Goal: Information Seeking & Learning: Check status

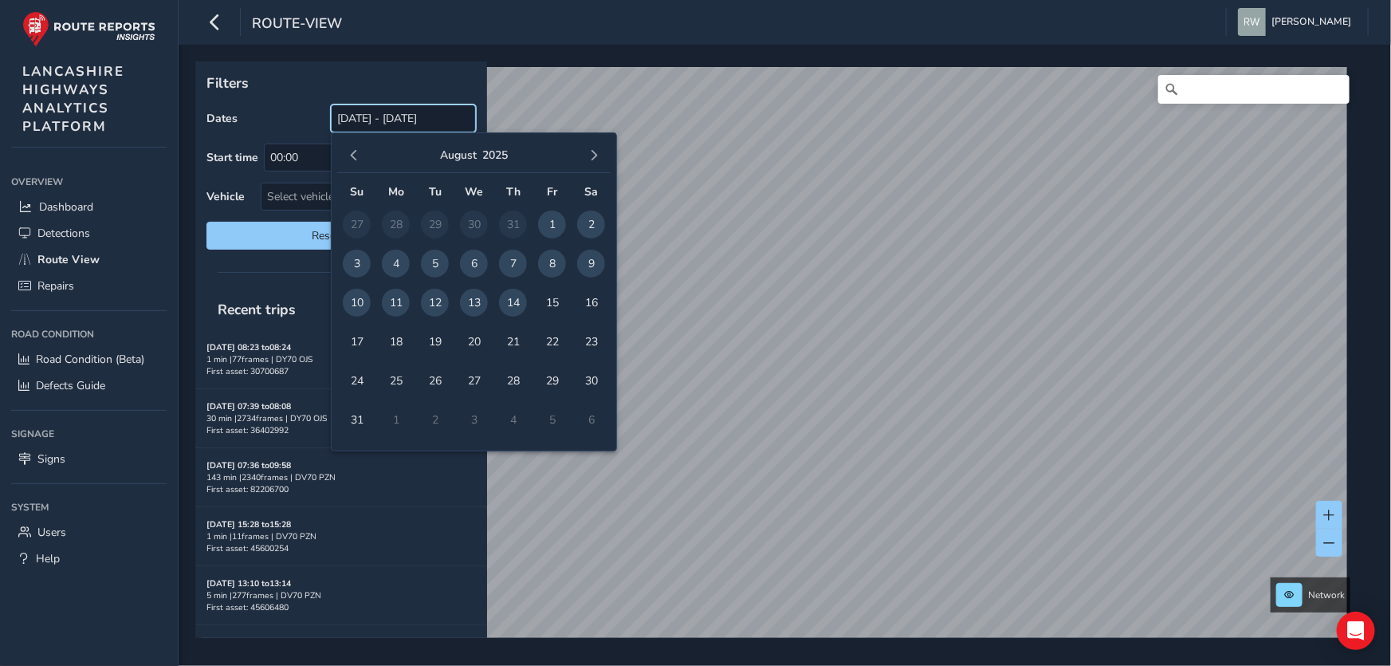
click at [379, 116] on input "[DATE] - [DATE]" at bounding box center [403, 118] width 145 height 28
click at [471, 301] on span "13" at bounding box center [474, 303] width 28 height 28
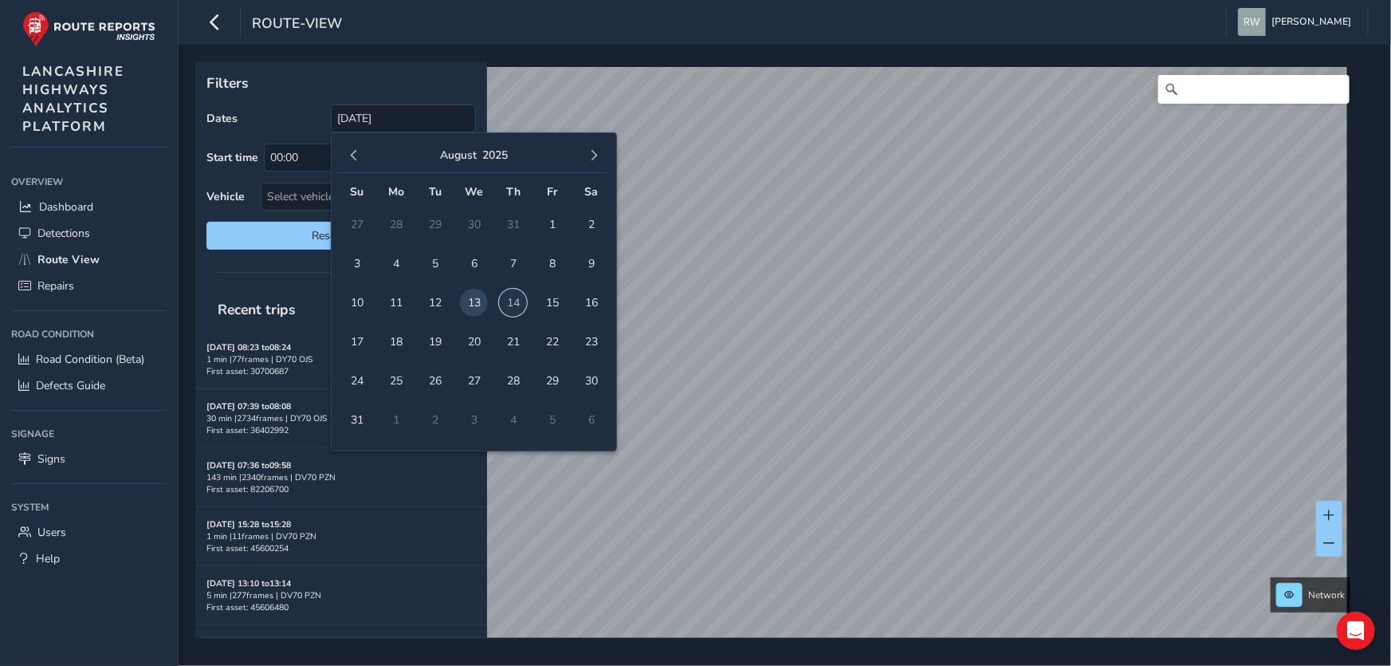
click at [512, 296] on span "14" at bounding box center [513, 303] width 28 height 28
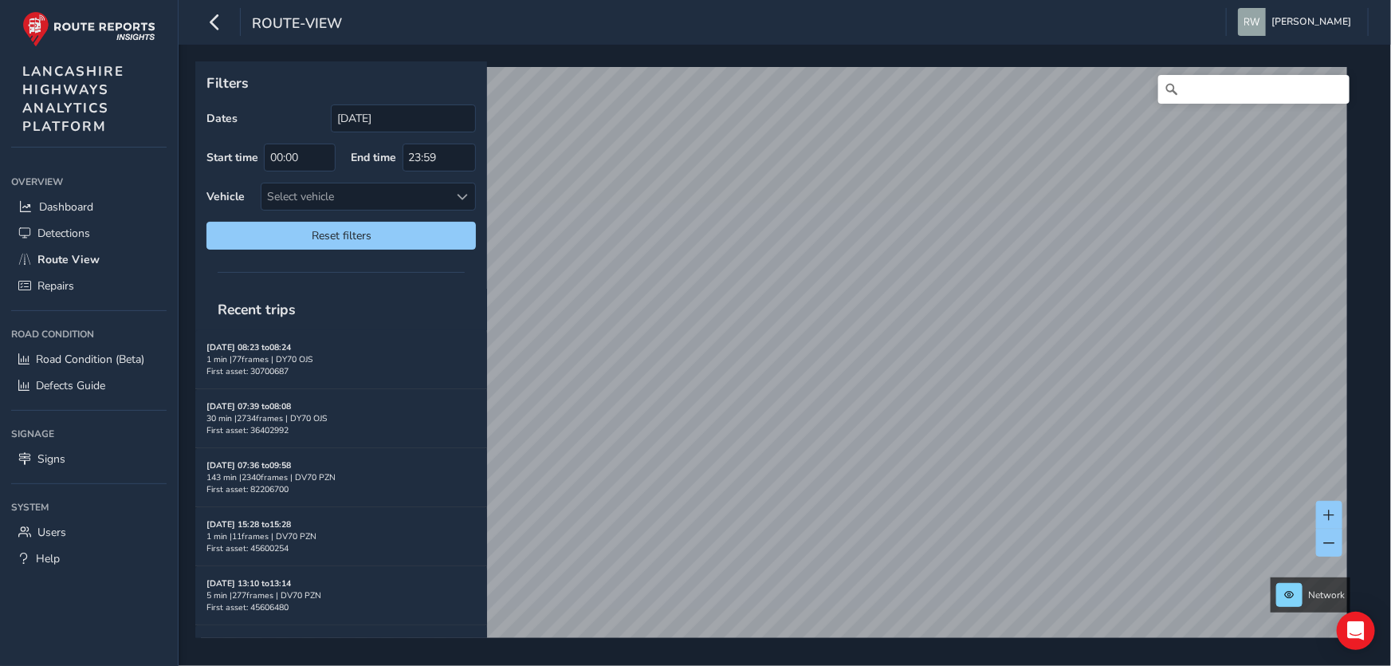
type input "[DATE] - [DATE]"
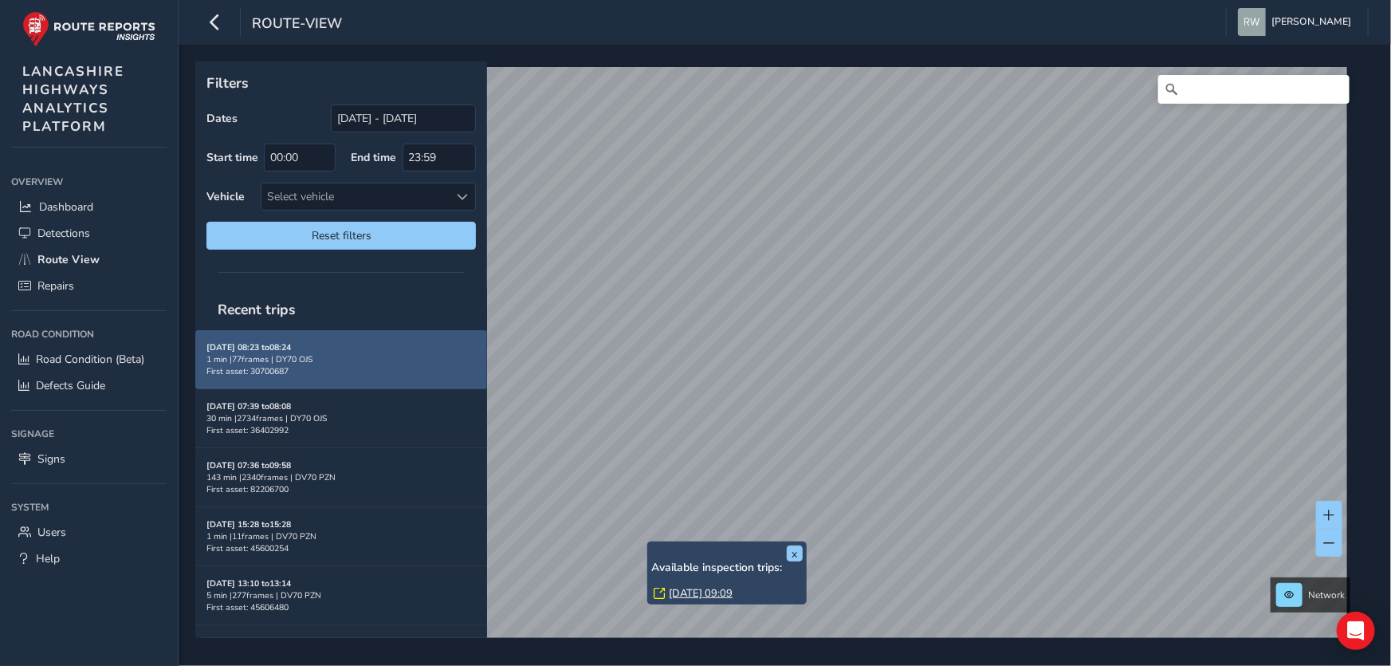
click at [293, 353] on div "1 min | 77 frames | DY70 OJS" at bounding box center [340, 359] width 269 height 12
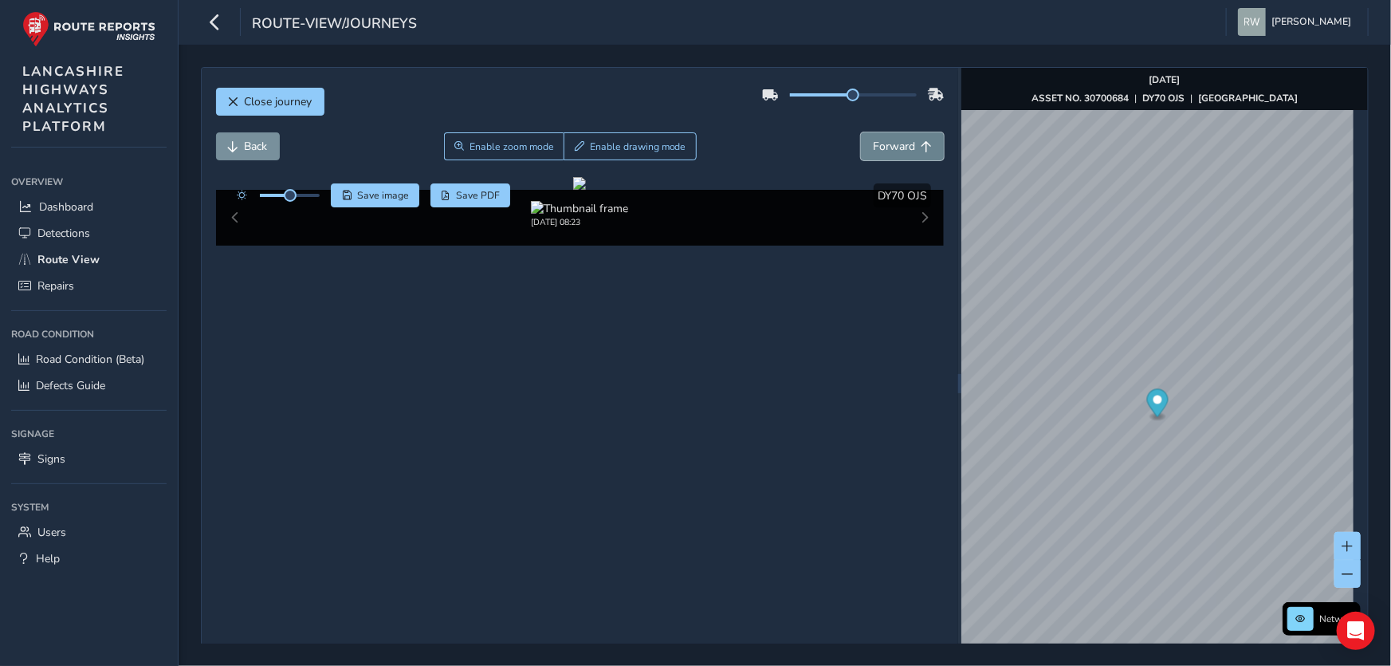
click at [896, 146] on span "Forward" at bounding box center [894, 146] width 42 height 15
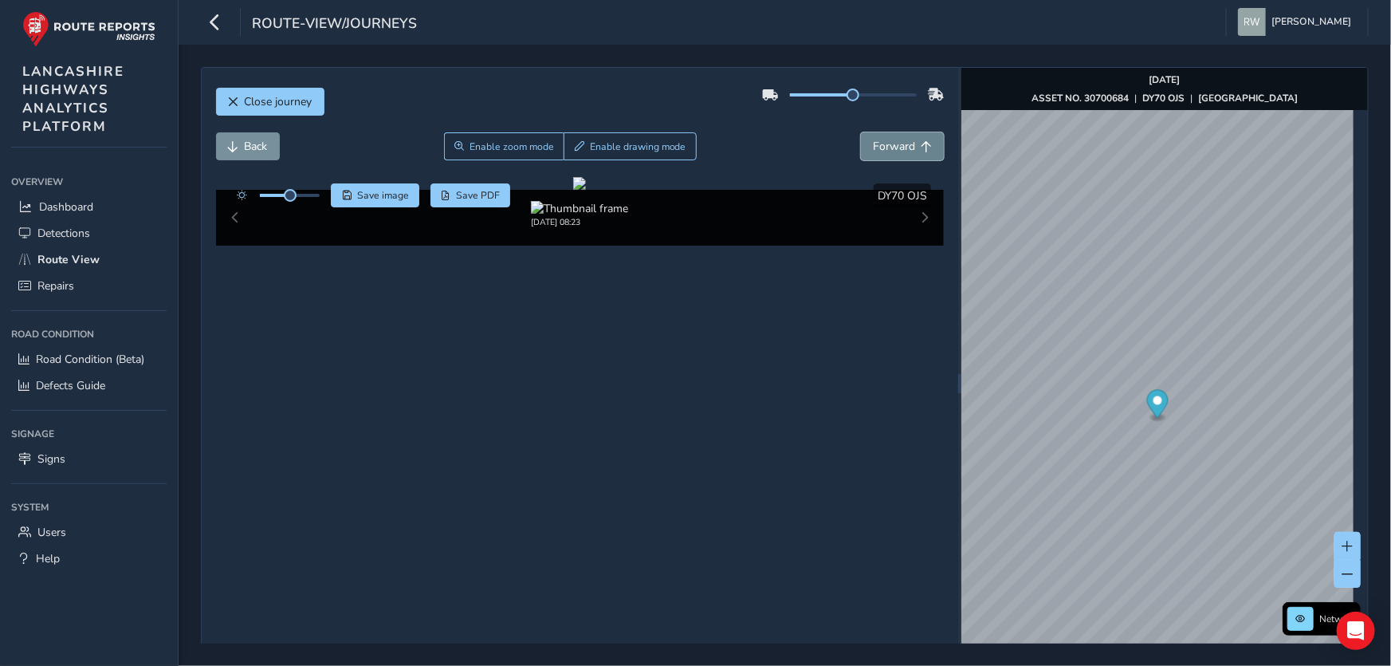
click at [896, 146] on span "Forward" at bounding box center [894, 146] width 42 height 15
click at [57, 234] on span "Detections" at bounding box center [63, 233] width 53 height 15
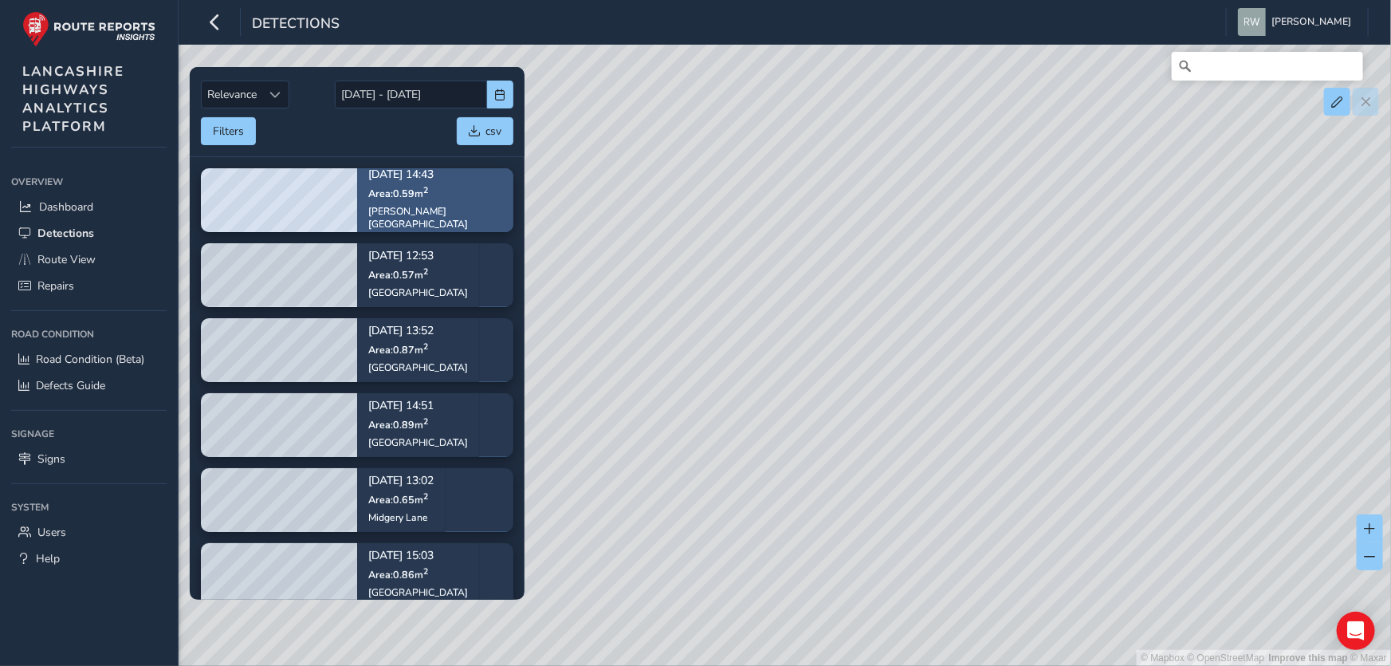
click at [389, 194] on span "Area: 0.59 m 2" at bounding box center [398, 193] width 60 height 14
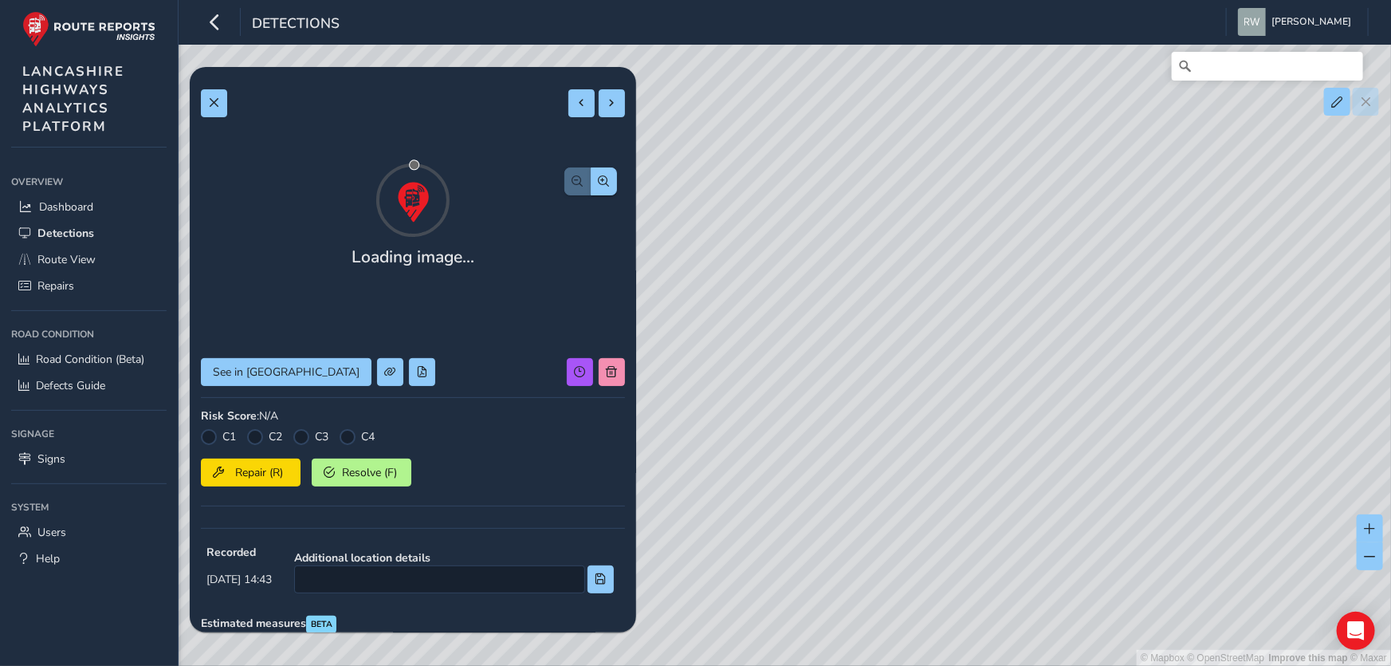
click at [282, 199] on div at bounding box center [413, 199] width 424 height 80
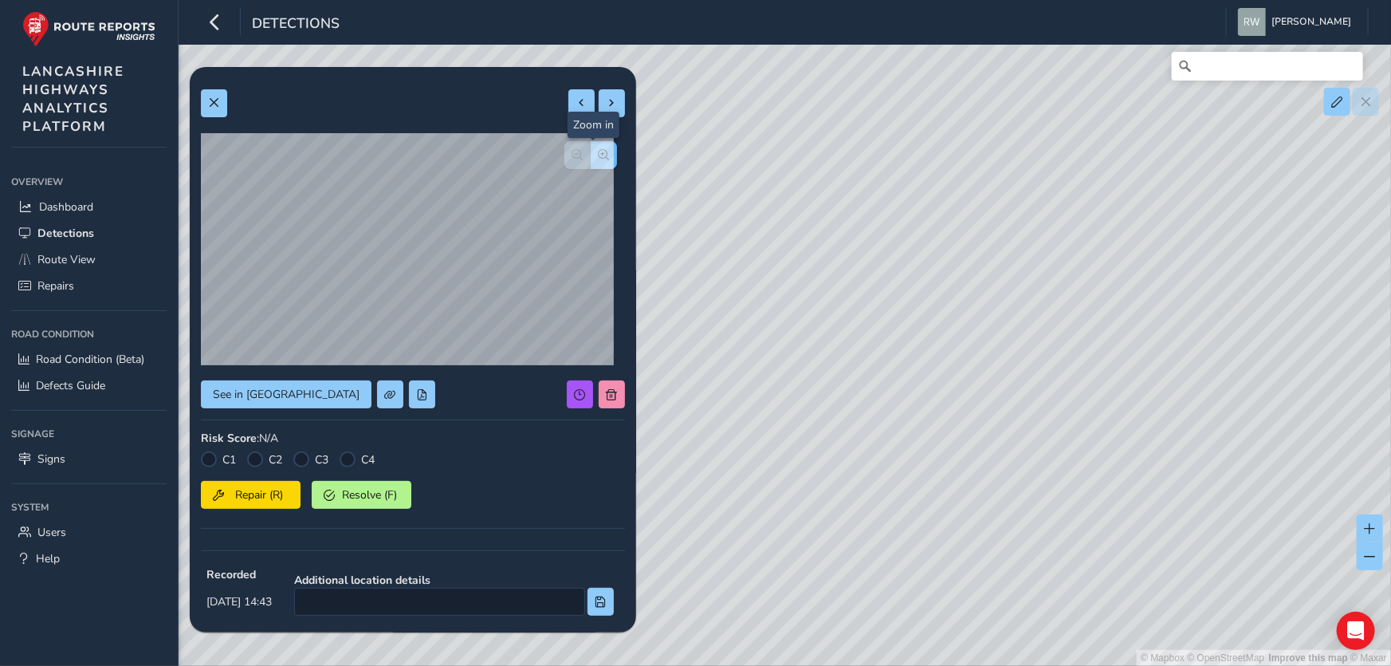
click at [591, 147] on button "button" at bounding box center [604, 155] width 26 height 28
click at [564, 152] on button "button" at bounding box center [577, 155] width 26 height 28
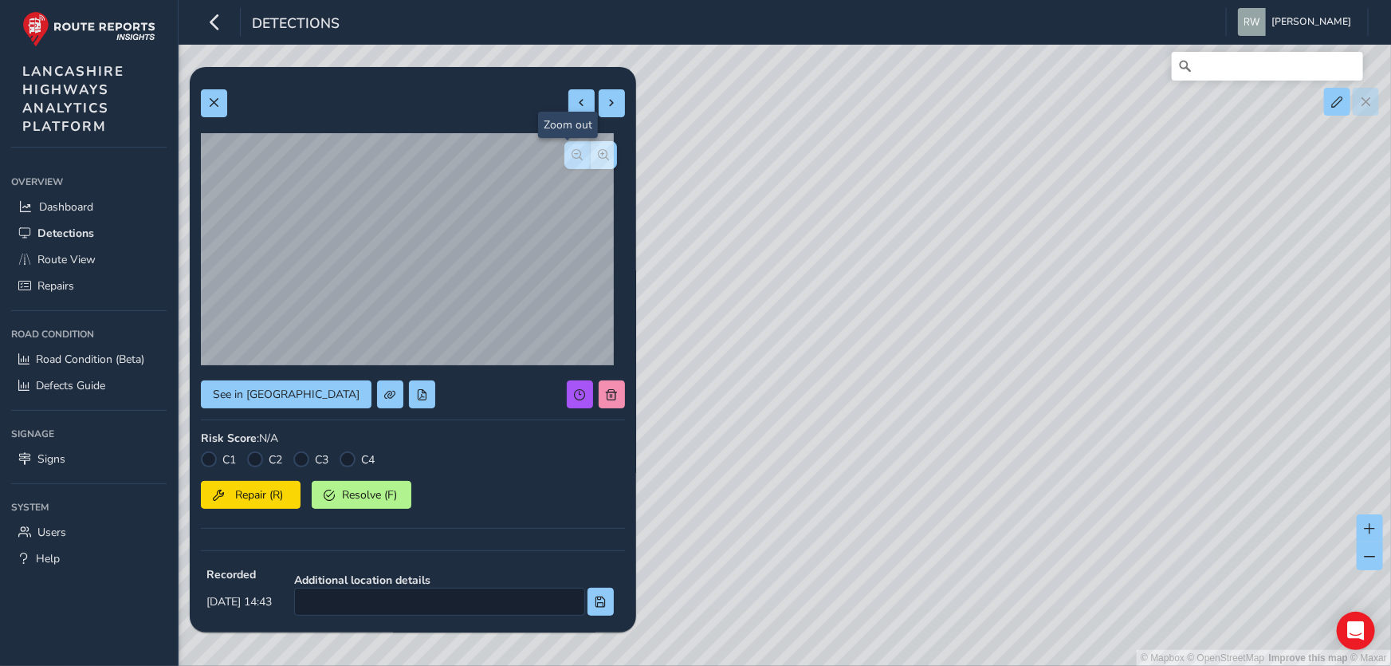
click at [564, 152] on button "button" at bounding box center [577, 155] width 26 height 28
click at [564, 152] on div at bounding box center [590, 155] width 53 height 28
click at [213, 98] on span at bounding box center [213, 102] width 11 height 11
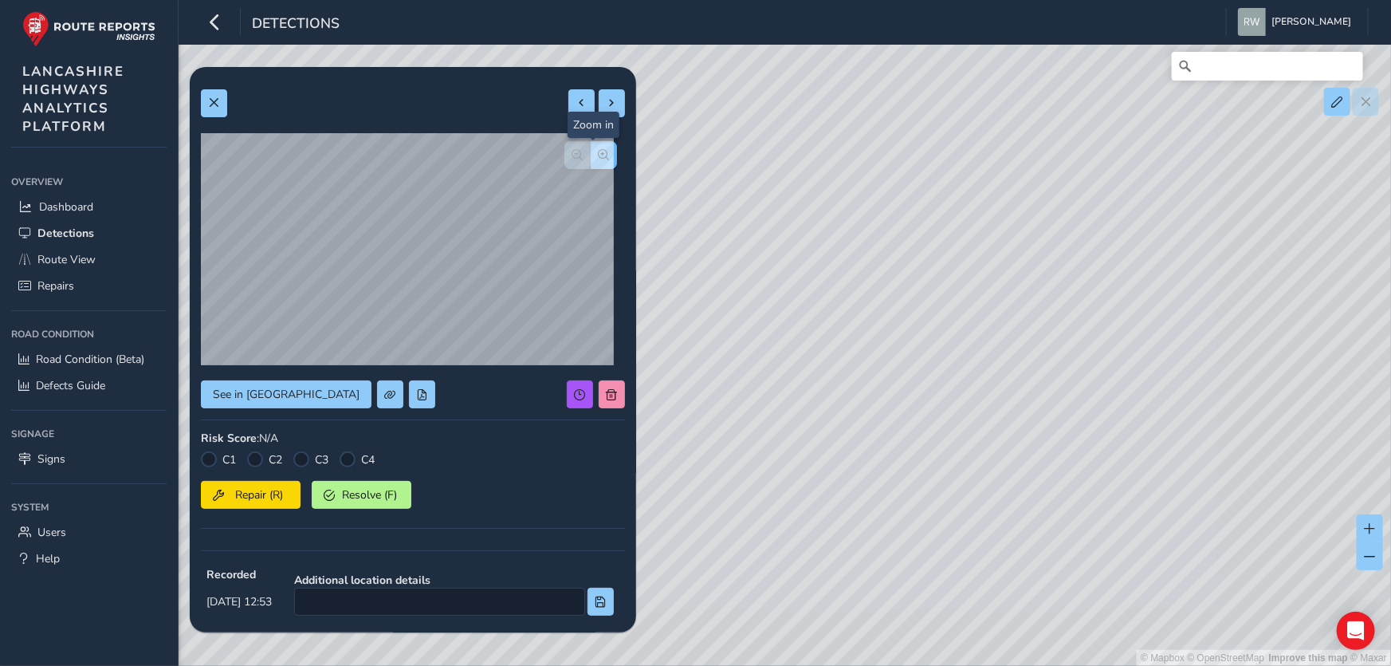
click at [599, 155] on span "button" at bounding box center [604, 154] width 11 height 11
click at [572, 153] on span "button" at bounding box center [577, 154] width 11 height 11
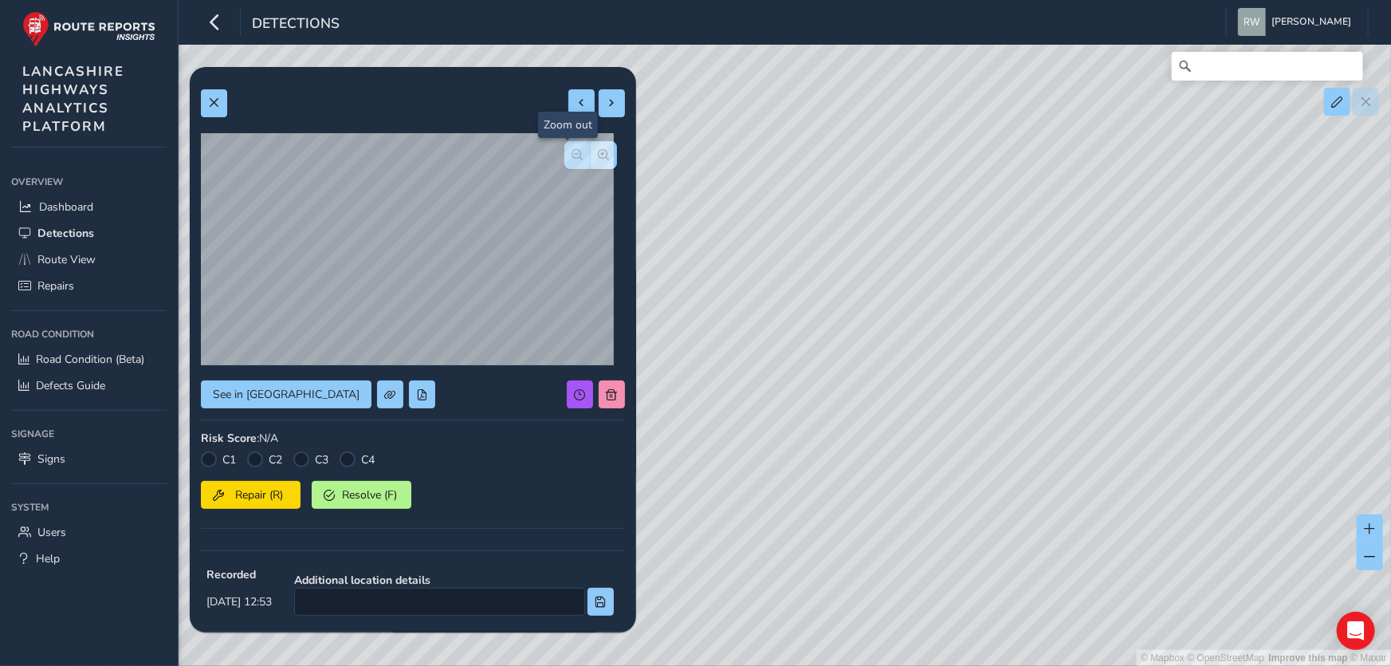
click at [572, 153] on span "button" at bounding box center [577, 154] width 11 height 11
click at [565, 153] on div at bounding box center [590, 155] width 53 height 28
click at [214, 98] on span at bounding box center [213, 102] width 11 height 11
click at [599, 153] on span "button" at bounding box center [604, 154] width 11 height 11
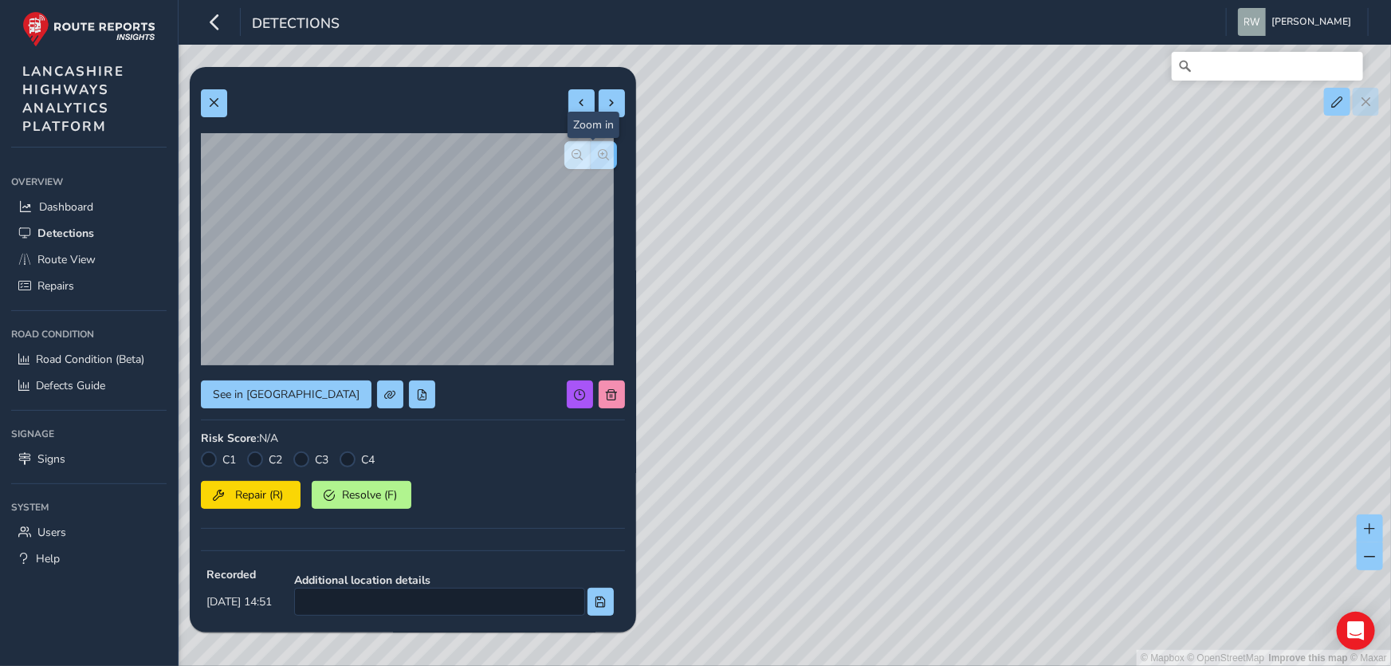
click at [599, 153] on span "button" at bounding box center [604, 154] width 11 height 11
click at [572, 151] on span "button" at bounding box center [577, 154] width 11 height 11
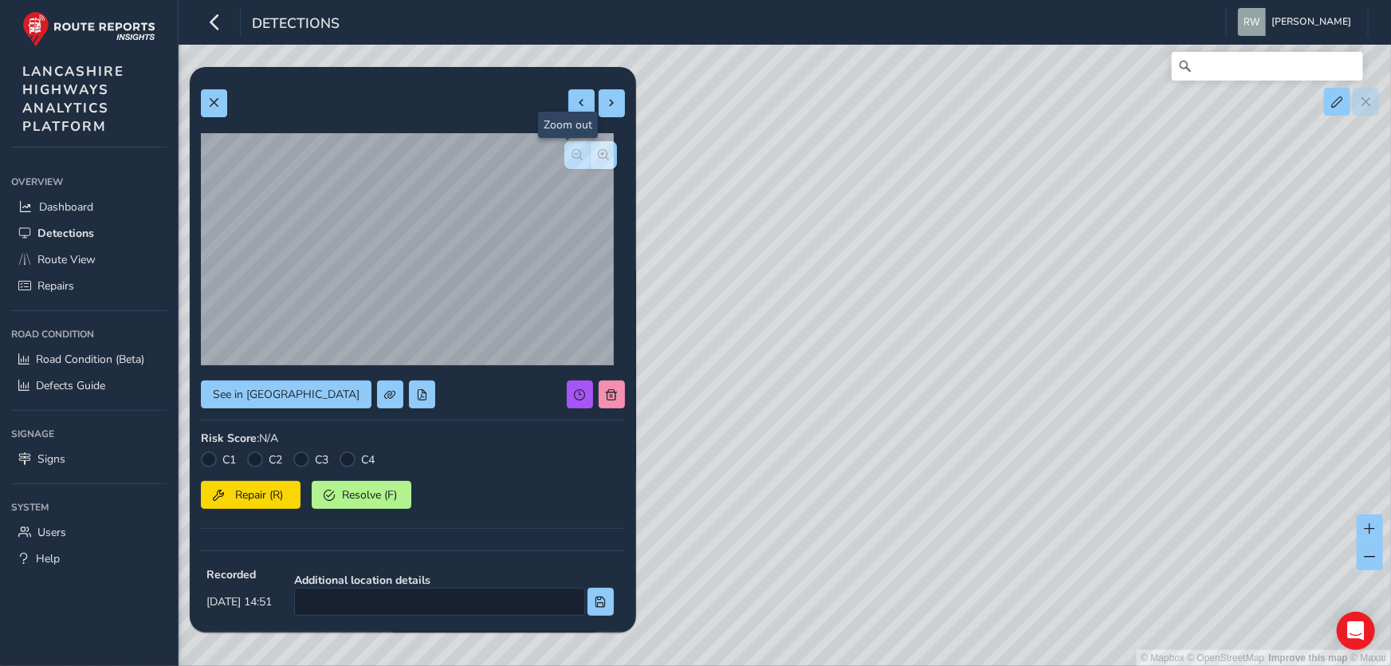
click at [572, 151] on span "button" at bounding box center [577, 154] width 11 height 11
click at [564, 151] on div at bounding box center [590, 155] width 53 height 28
click at [211, 97] on span at bounding box center [213, 102] width 11 height 11
